Goal: Information Seeking & Learning: Find specific fact

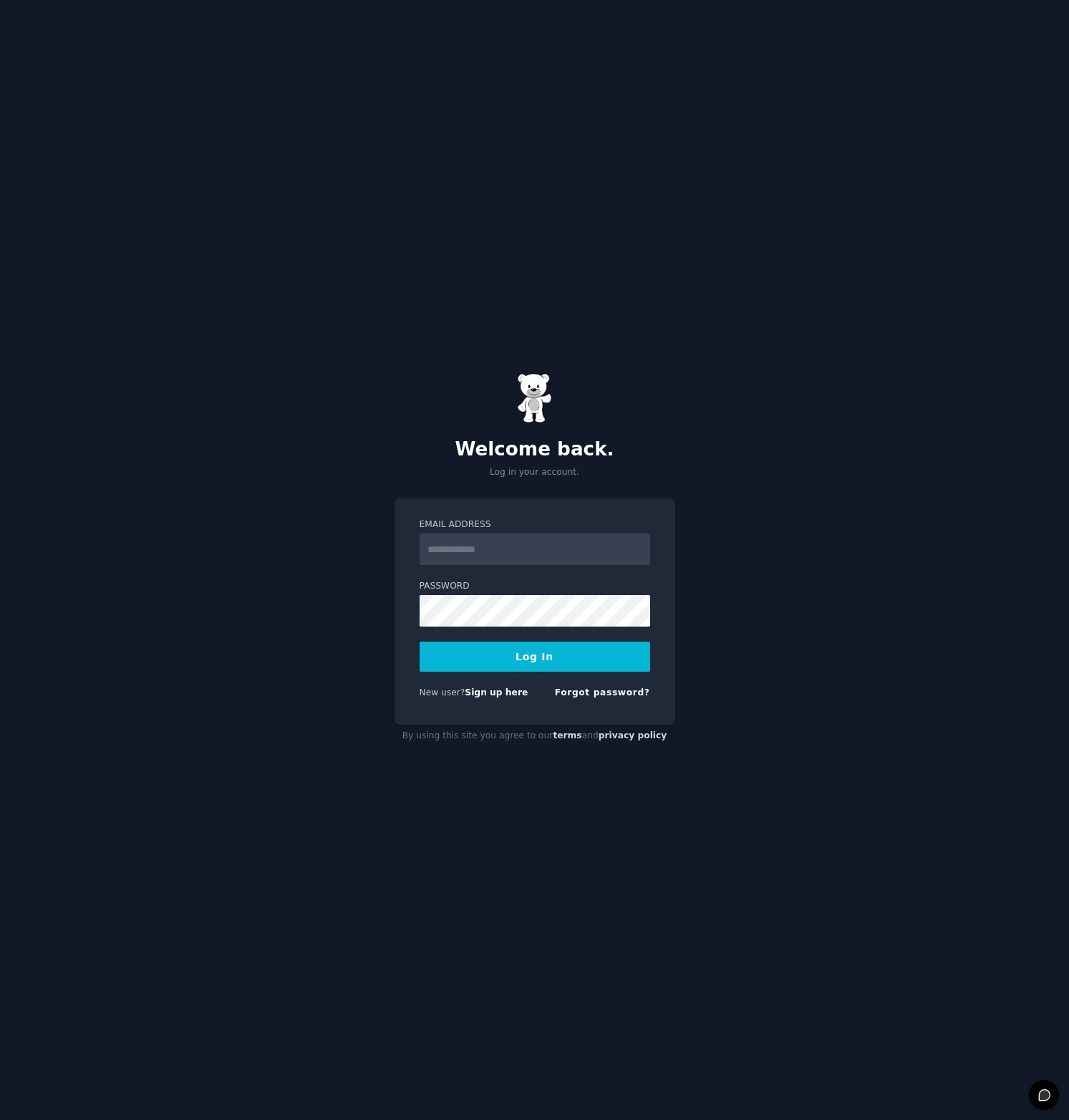
click at [420, 565] on div at bounding box center [420, 565] width 0 height 0
type input "**********"
click at [532, 650] on button "Log In" at bounding box center [535, 657] width 231 height 30
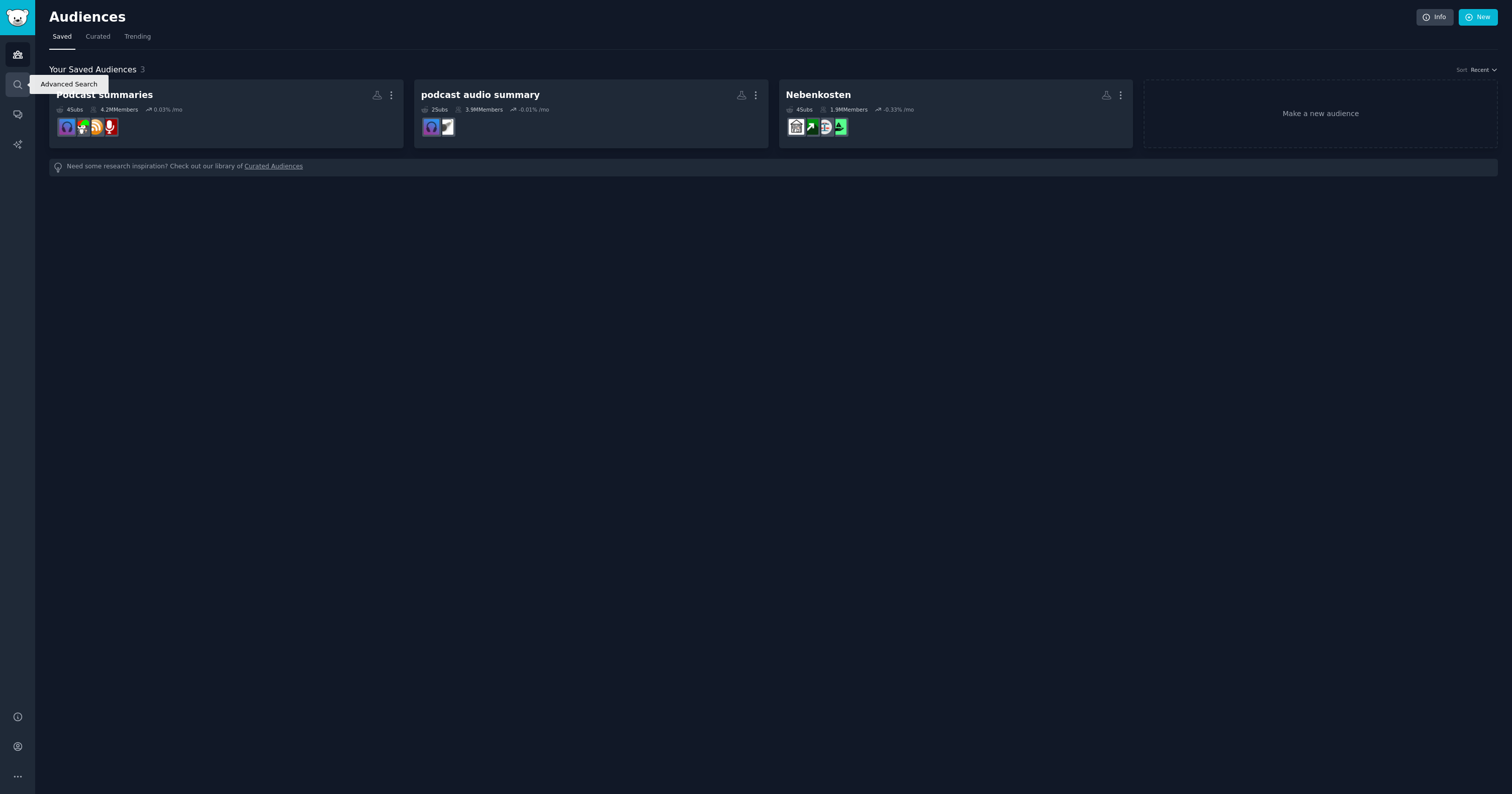
click at [15, 80] on icon "Sidebar" at bounding box center [17, 84] width 8 height 8
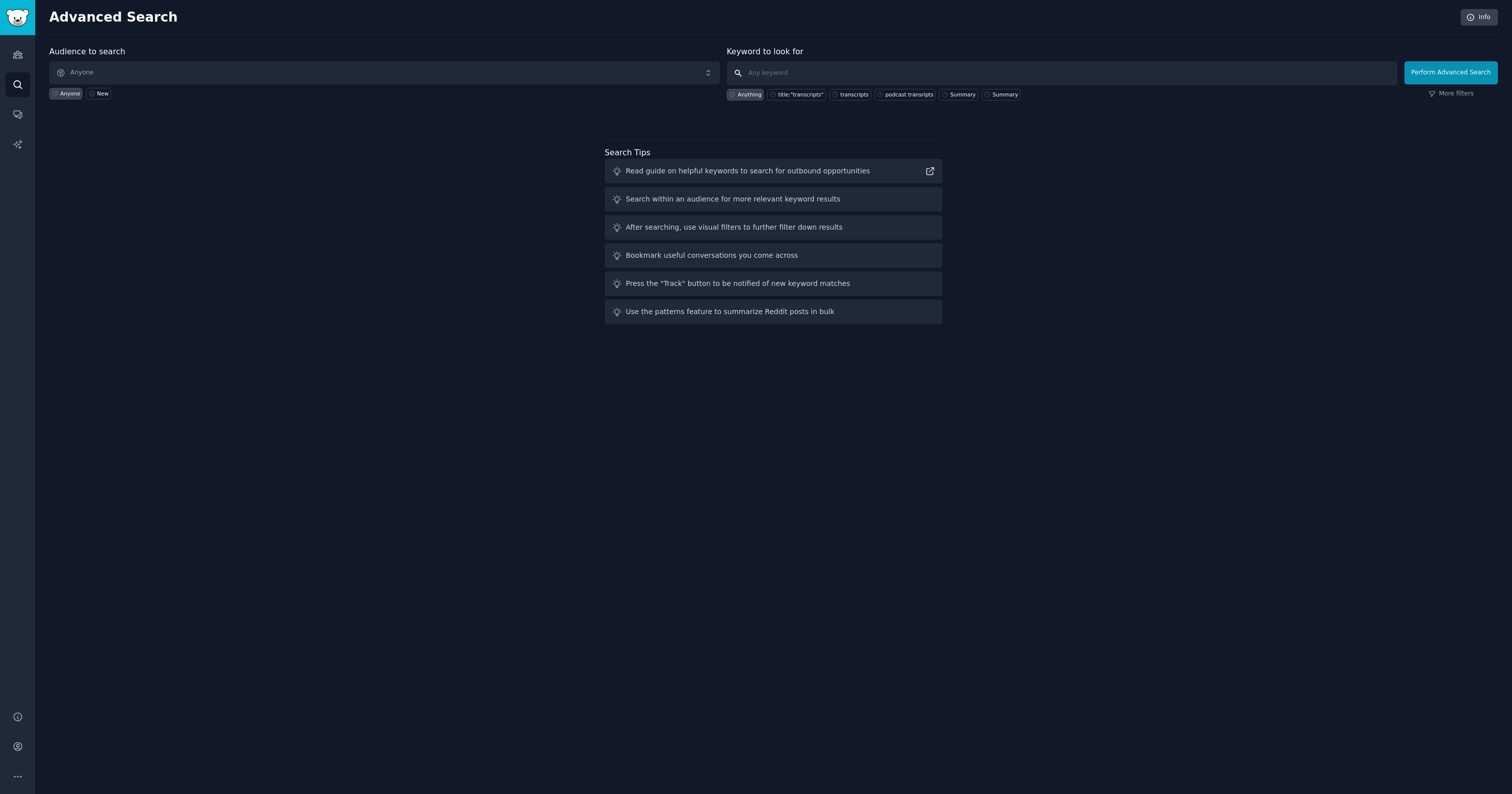
click at [750, 74] on input "text" at bounding box center [1062, 73] width 671 height 24
type input "canva transparent background"
click button "Perform Advanced Search" at bounding box center [1451, 72] width 93 height 23
click at [106, 69] on span "Anyone" at bounding box center [384, 72] width 671 height 23
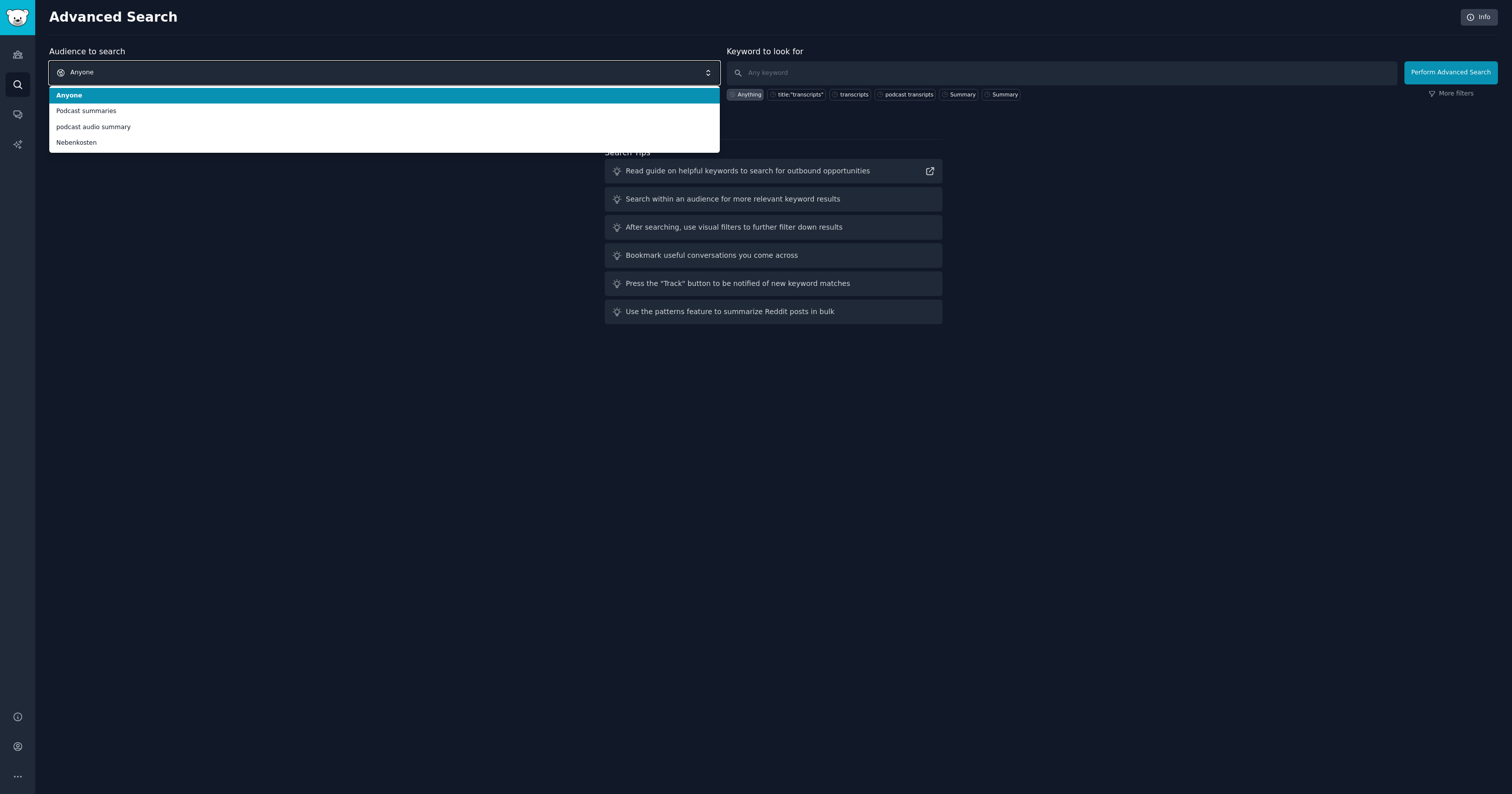
click at [106, 68] on span "Anyone" at bounding box center [384, 72] width 671 height 23
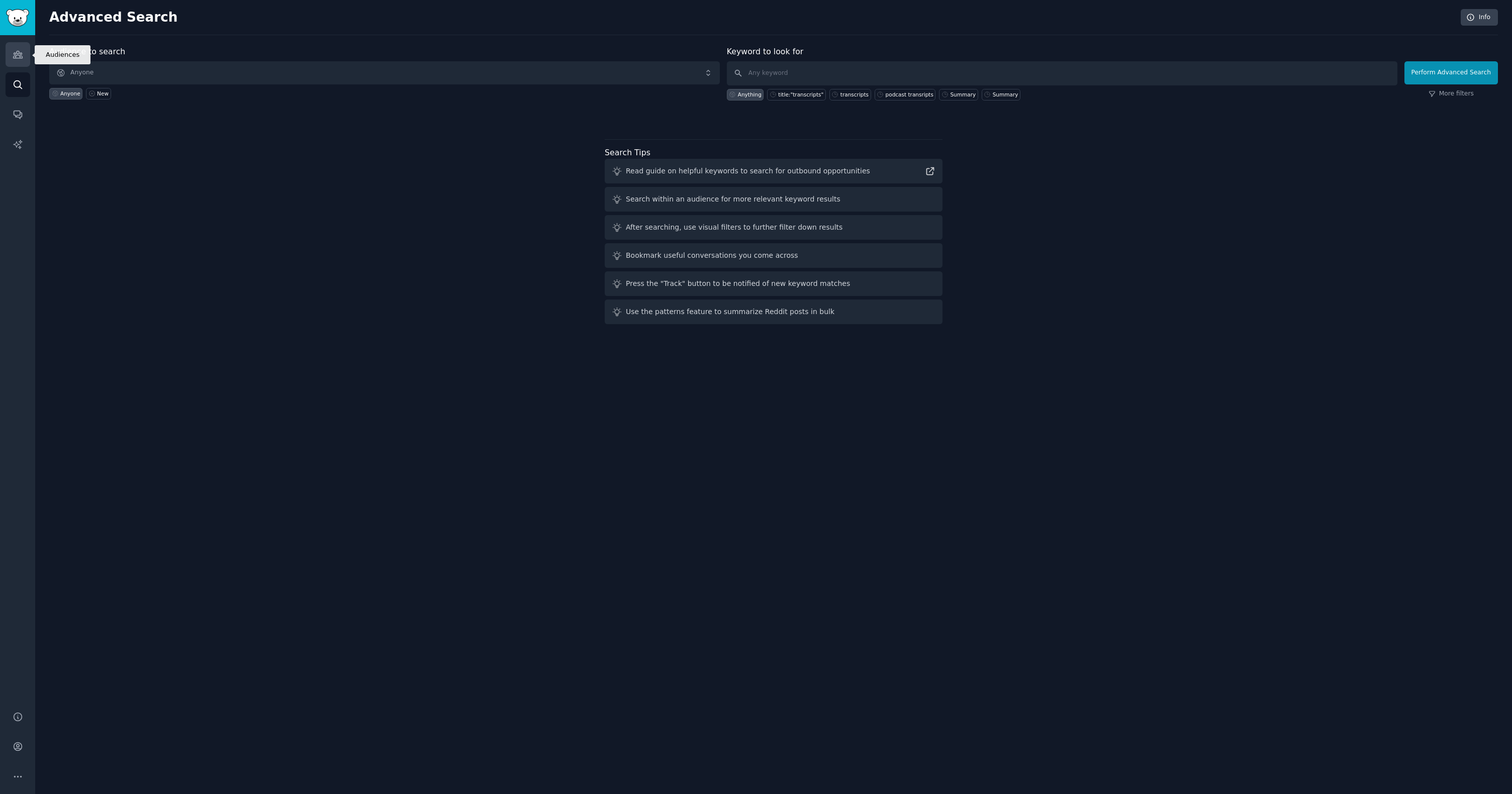
click at [14, 49] on icon "Sidebar" at bounding box center [17, 54] width 11 height 11
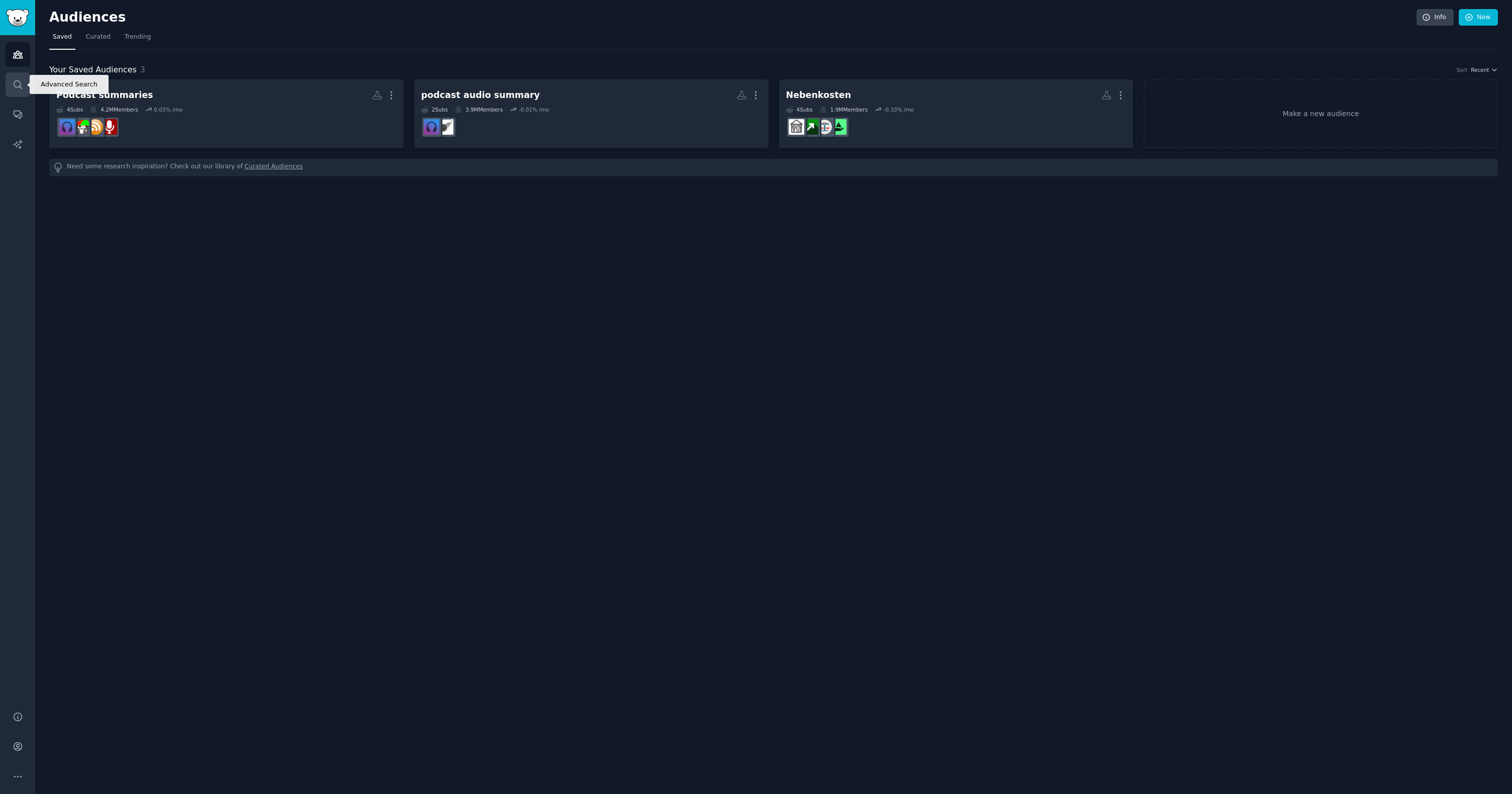
click at [13, 75] on link "Search" at bounding box center [18, 85] width 25 height 25
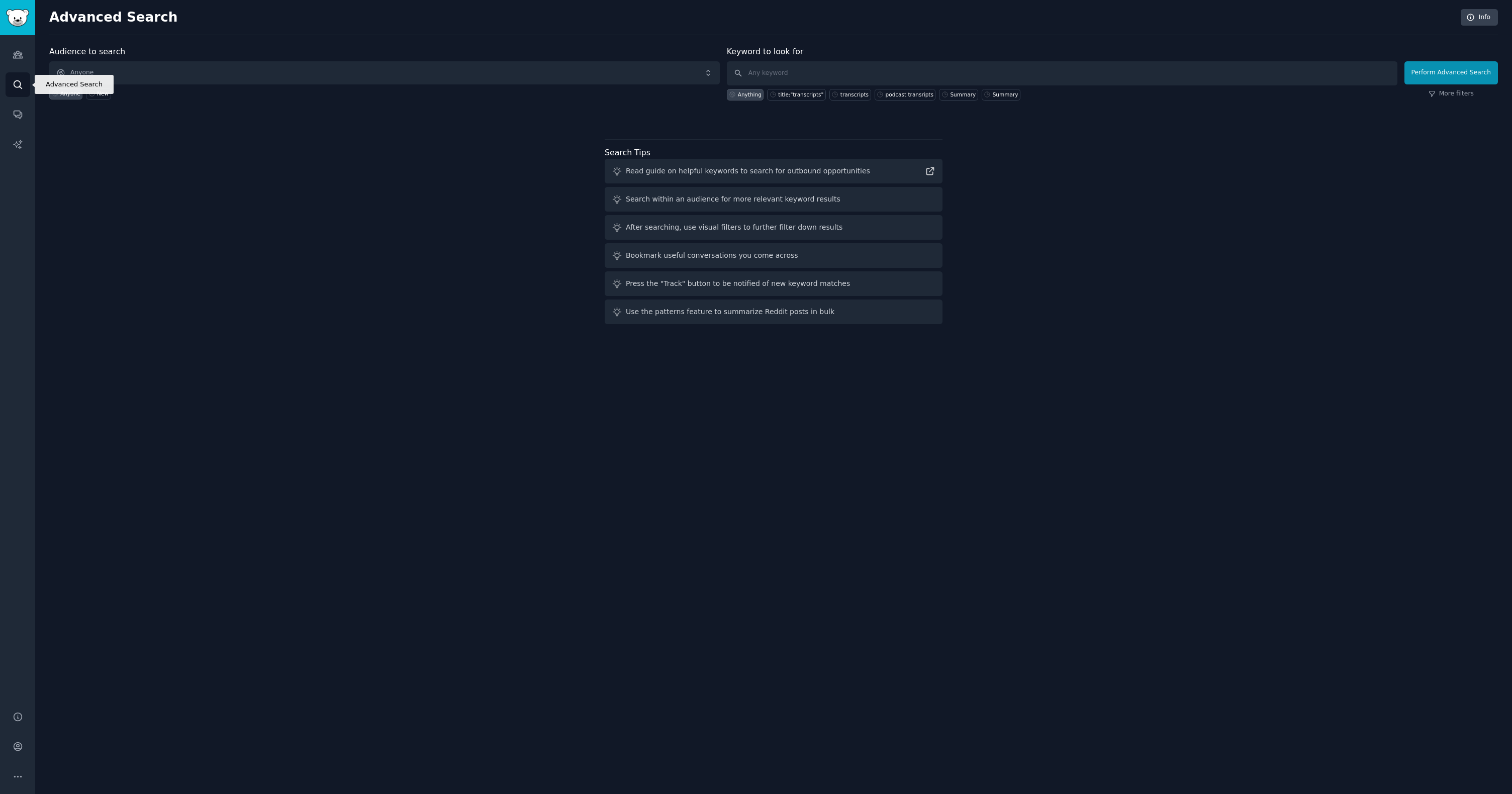
click at [23, 85] on link "Search" at bounding box center [18, 85] width 25 height 25
click at [23, 60] on link "Audiences" at bounding box center [18, 54] width 25 height 25
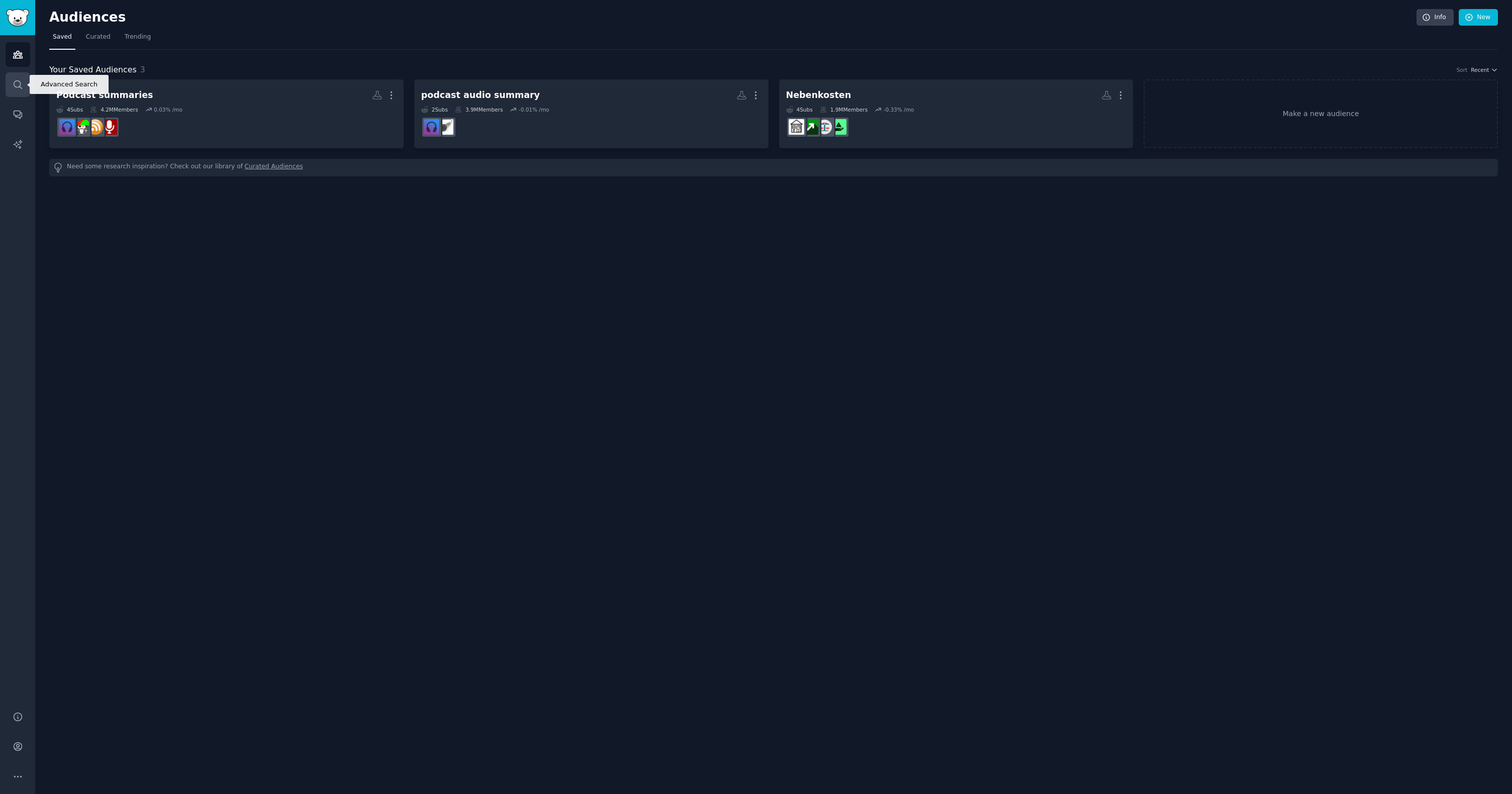
click at [18, 84] on icon "Sidebar" at bounding box center [17, 84] width 11 height 11
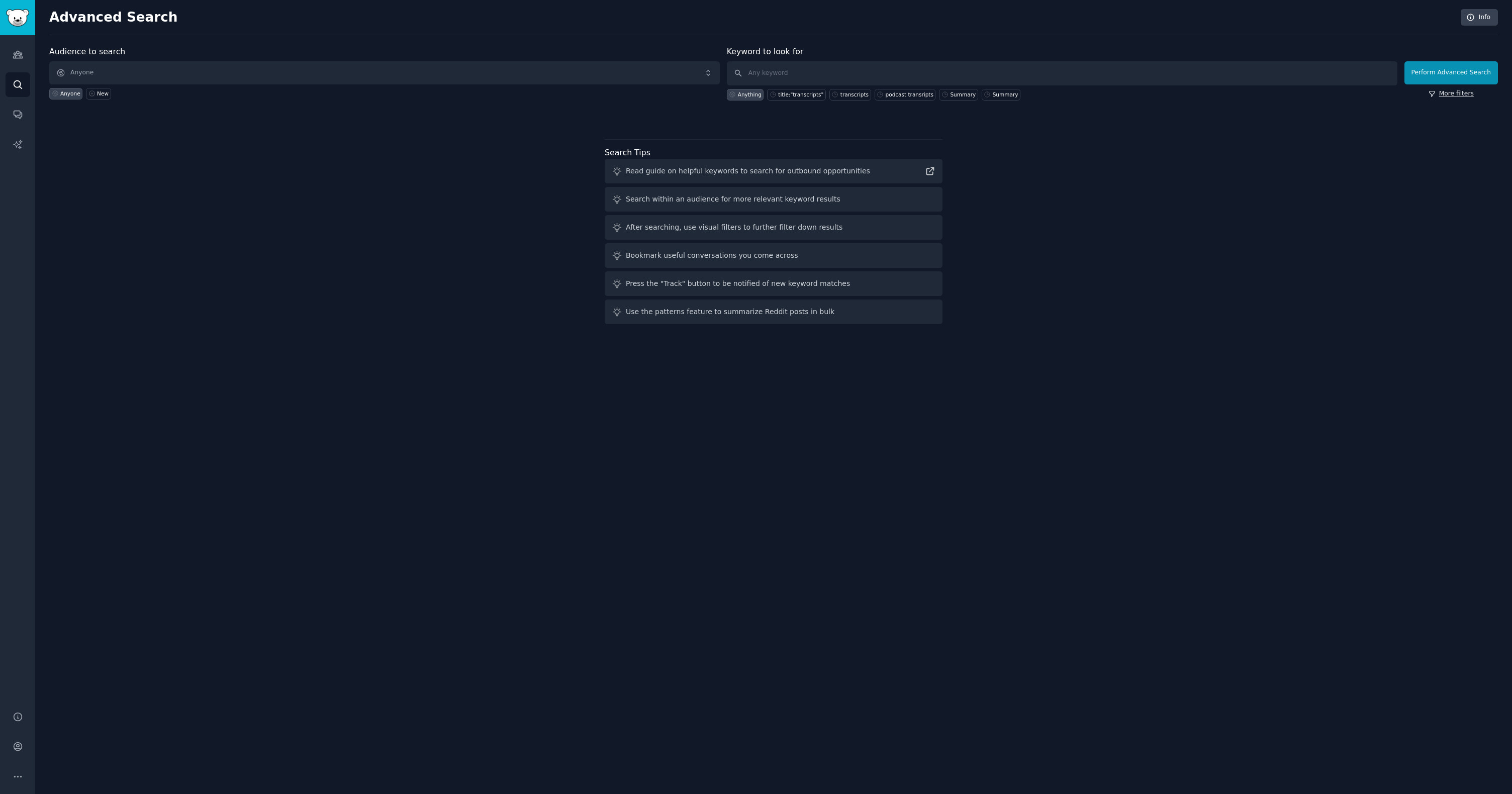
click at [750, 98] on link "More filters" at bounding box center [1451, 94] width 45 height 9
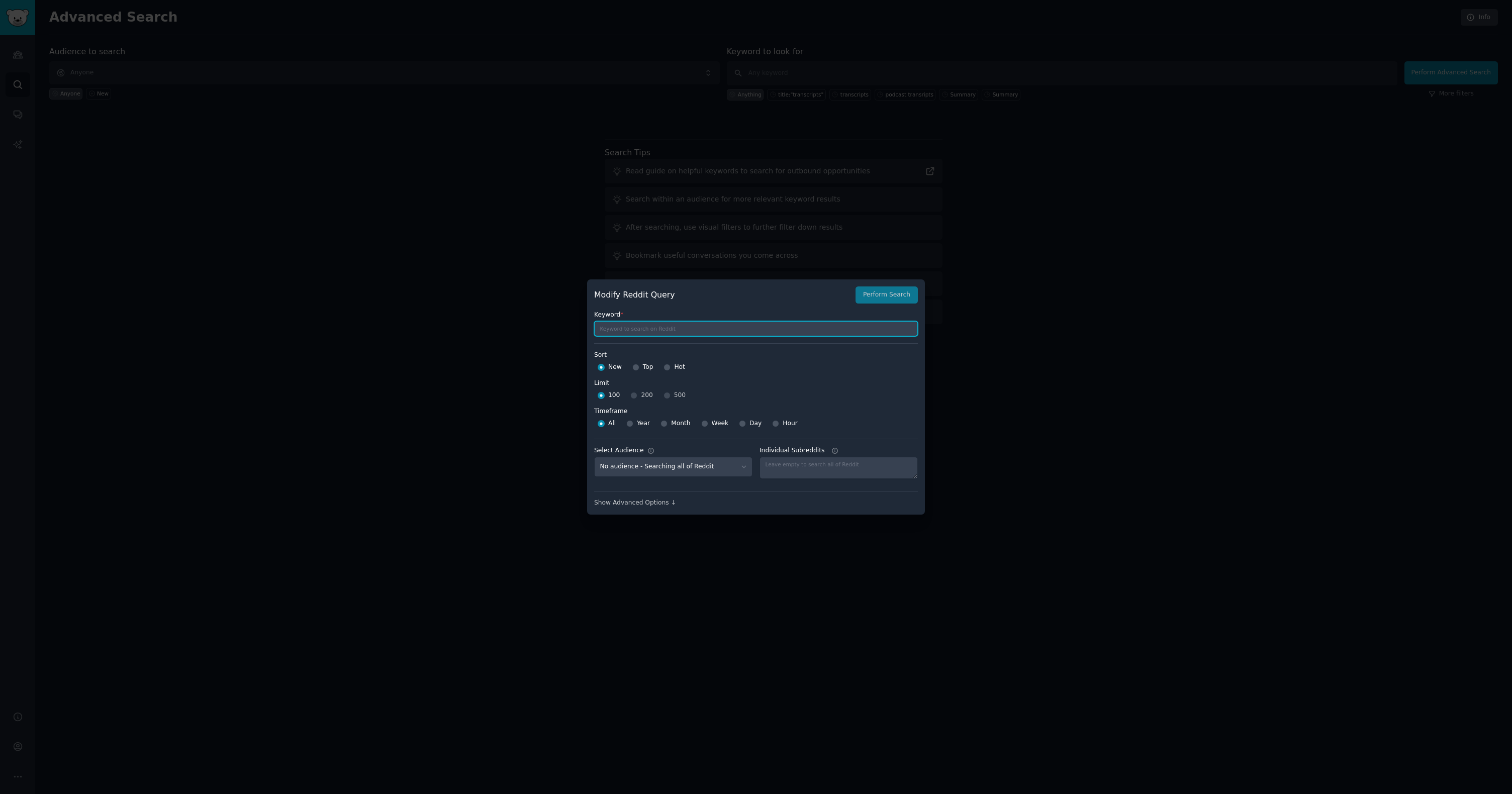
click at [708, 333] on input "text" at bounding box center [756, 329] width 324 height 15
type input "canva transparent background"
click at [639, 367] on div "Top" at bounding box center [643, 367] width 21 height 16
click at [637, 367] on input "Top" at bounding box center [635, 367] width 7 height 7
radio input "true"
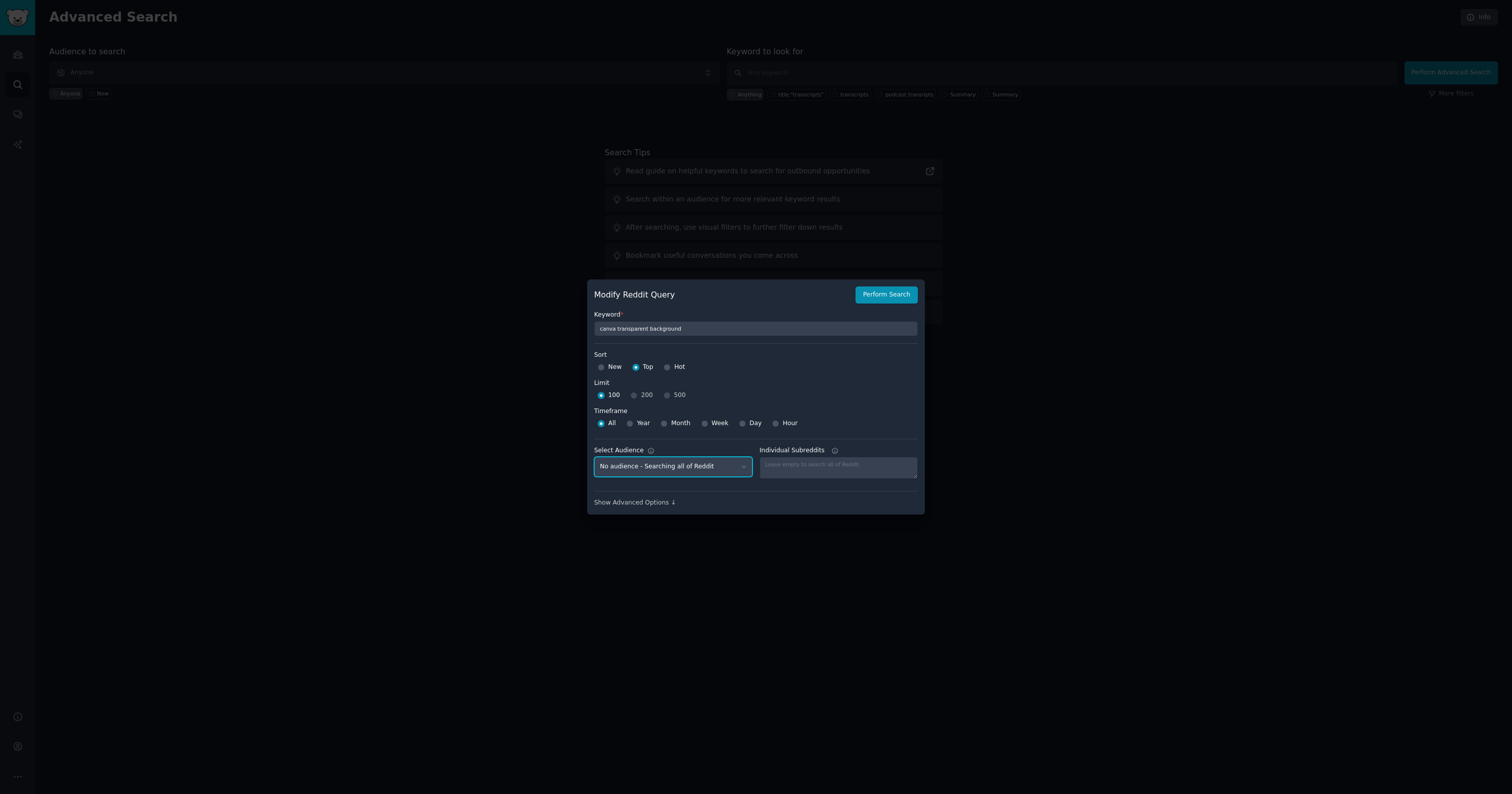
click at [703, 470] on select "No audience - Searching all of Reddit Podcast summaries - 4 Subreddits podcast …" at bounding box center [673, 467] width 158 height 20
click at [594, 457] on select "No audience - Searching all of Reddit Podcast summaries - 4 Subreddits podcast …" at bounding box center [673, 467] width 158 height 20
click at [750, 287] on button "Perform Search" at bounding box center [886, 295] width 62 height 17
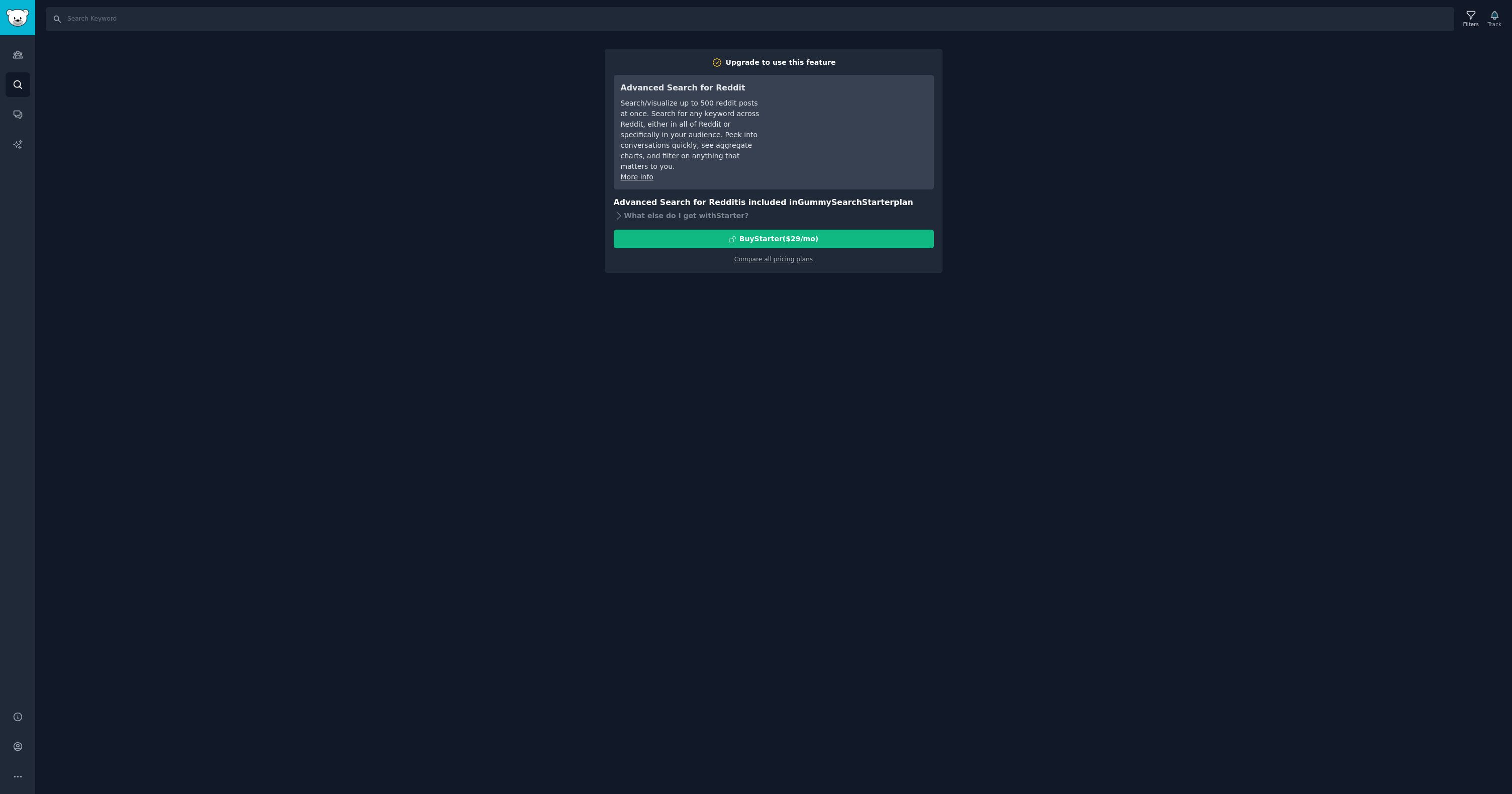
click at [750, 284] on div "Search Filters Track Upgrade to use this feature Advanced Search for Reddit Sea…" at bounding box center [773, 397] width 1477 height 794
